Goal: Transaction & Acquisition: Purchase product/service

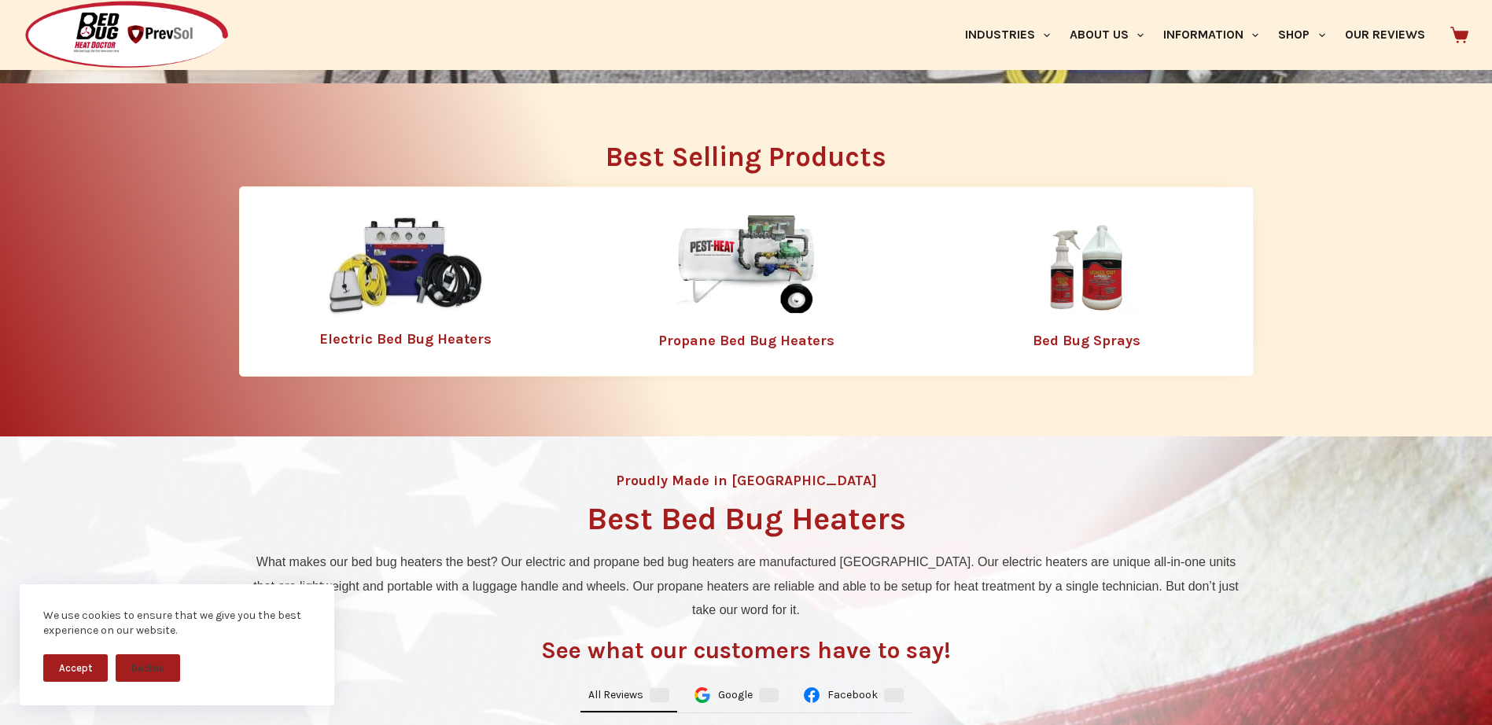
click at [1101, 280] on img at bounding box center [1086, 267] width 205 height 102
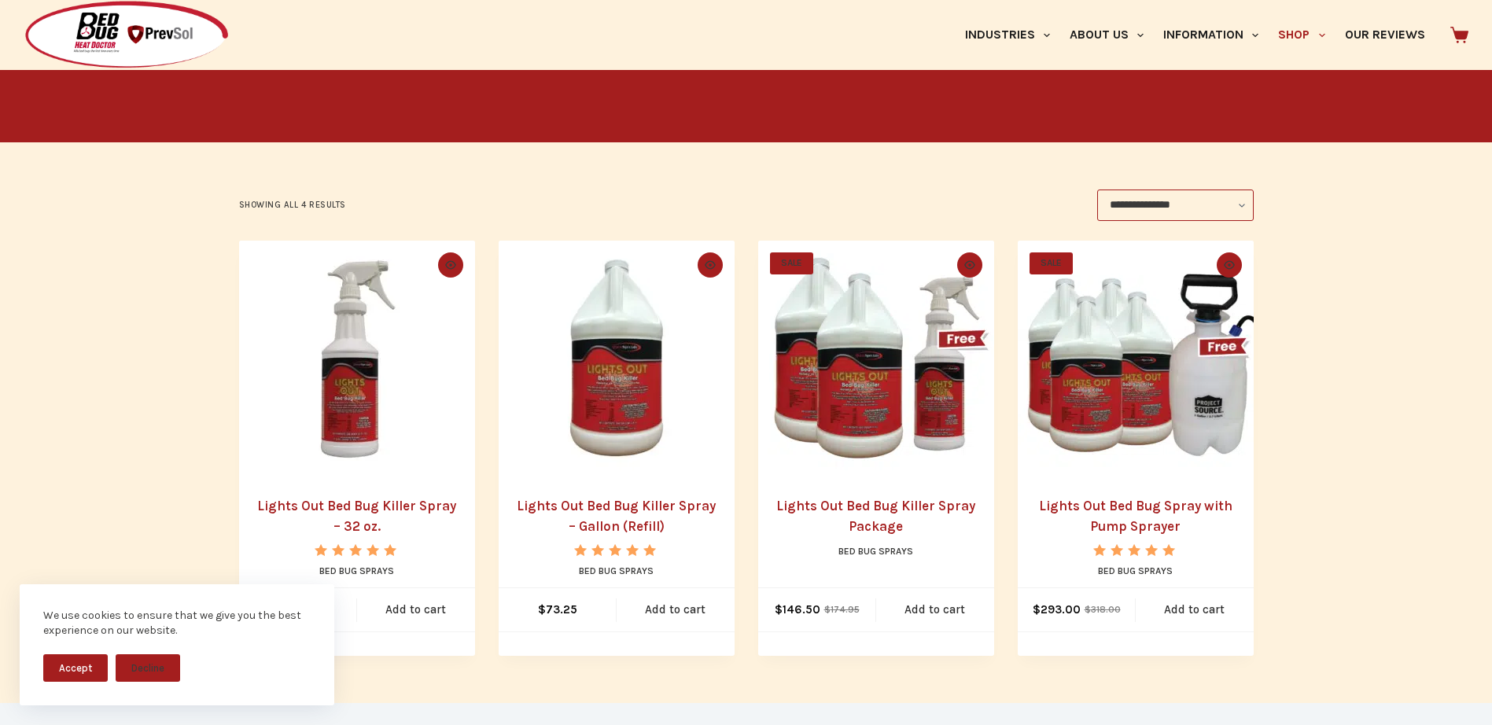
scroll to position [393, 0]
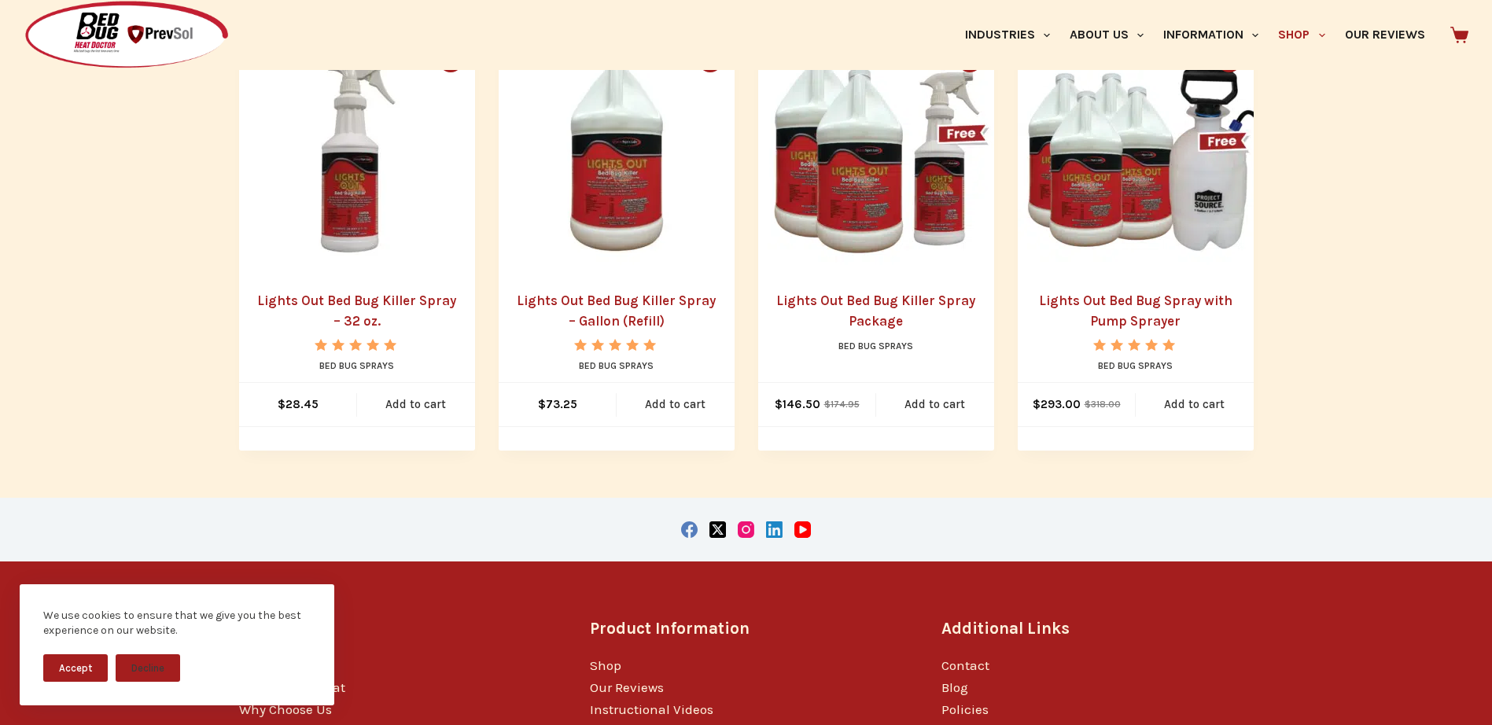
click at [333, 220] on img "Lights Out Bed Bug Killer Spray - 32 oz." at bounding box center [357, 153] width 236 height 236
